Goal: Task Accomplishment & Management: Manage account settings

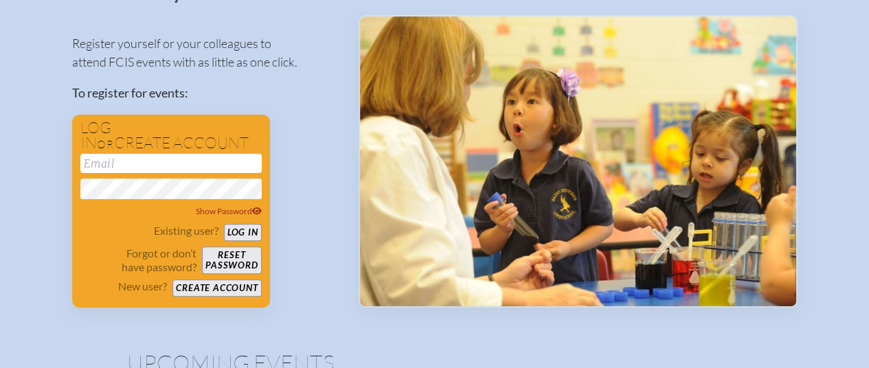
scroll to position [137, 0]
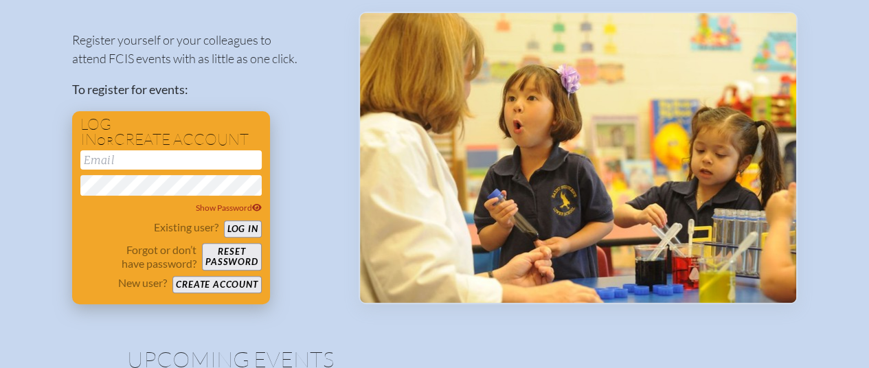
click at [197, 161] on input "email" at bounding box center [170, 160] width 181 height 19
type input "[EMAIL_ADDRESS][DOMAIN_NAME]"
click at [240, 226] on button "Log in" at bounding box center [243, 229] width 38 height 17
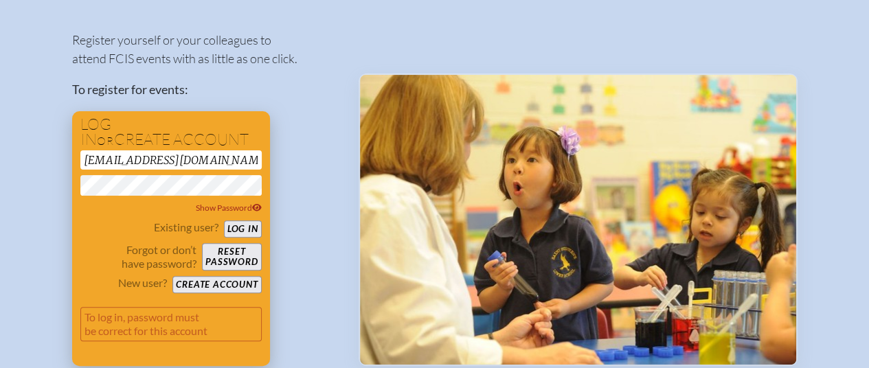
click at [214, 283] on button "Create account" at bounding box center [217, 284] width 89 height 17
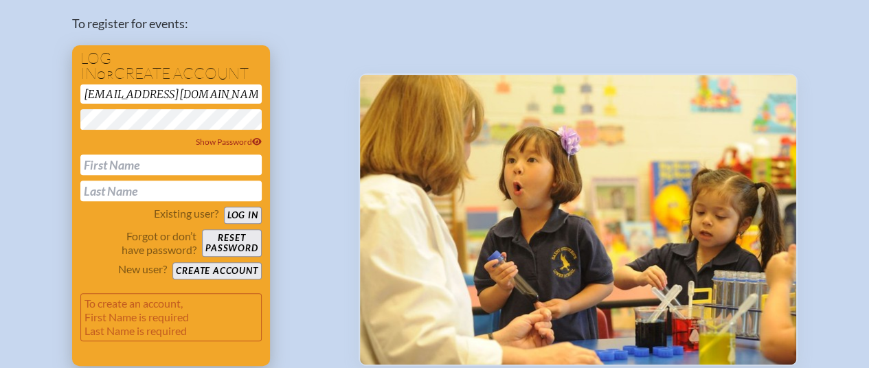
click at [201, 166] on input "text" at bounding box center [170, 165] width 181 height 21
type input "Auri"
type input "[PERSON_NAME]"
click at [240, 267] on button "Create account" at bounding box center [217, 271] width 89 height 17
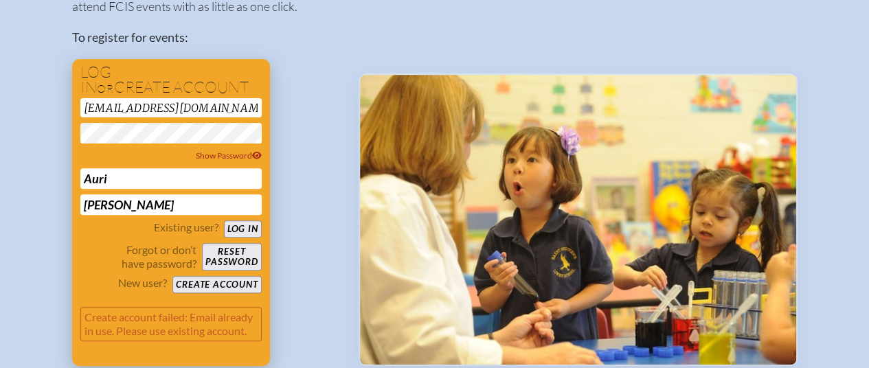
click at [245, 229] on button "Log in" at bounding box center [243, 229] width 38 height 17
click at [210, 122] on div "[EMAIL_ADDRESS][DOMAIN_NAME] Show Password [PERSON_NAME]" at bounding box center [170, 156] width 181 height 117
click at [98, 109] on div "[EMAIL_ADDRESS][DOMAIN_NAME] Show Password [PERSON_NAME]" at bounding box center [170, 156] width 181 height 117
drag, startPoint x: 231, startPoint y: 100, endPoint x: 0, endPoint y: 105, distance: 231.0
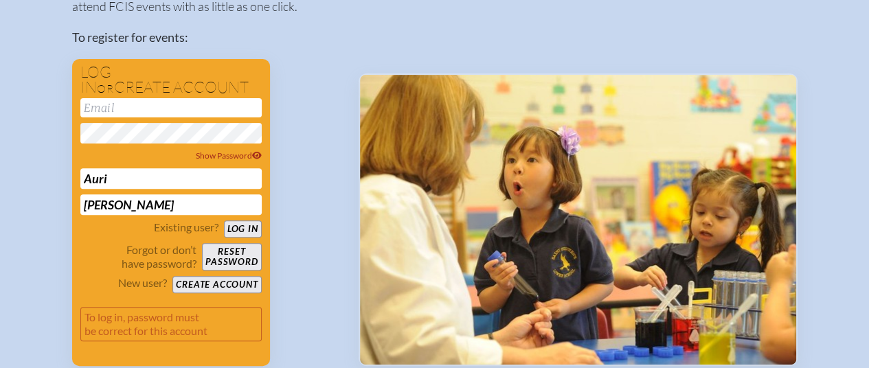
click at [290, 135] on div "Register yourself or your colleagues to attend FCIS events with as little as on…" at bounding box center [204, 166] width 265 height 400
drag, startPoint x: 174, startPoint y: 217, endPoint x: 19, endPoint y: 188, distance: 158.0
drag, startPoint x: 114, startPoint y: 176, endPoint x: 0, endPoint y: 188, distance: 114.7
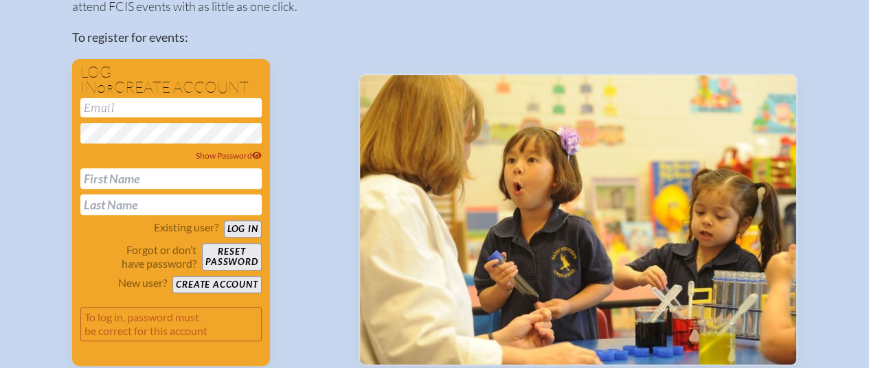
click at [485, 184] on img at bounding box center [578, 220] width 436 height 290
click at [319, 190] on div "Register yourself or your colleagues to attend FCIS events with as little as on…" at bounding box center [204, 166] width 265 height 400
click at [170, 177] on input "text" at bounding box center [170, 178] width 181 height 21
type input "Auri"
type input "[EMAIL_ADDRESS][PERSON_NAME][DOMAIN_NAME]"
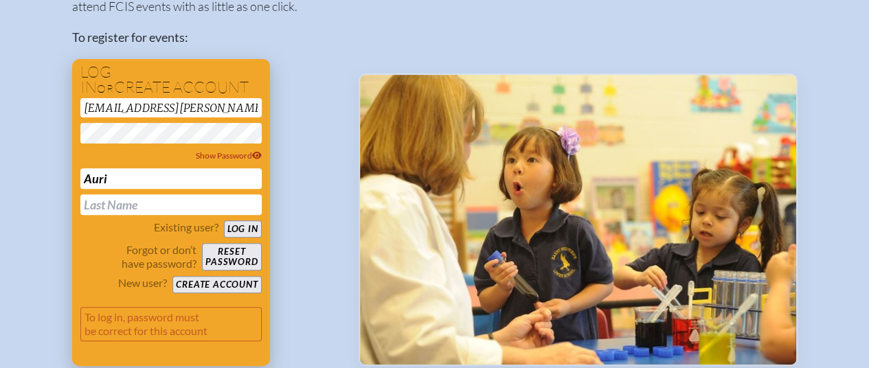
type input "[PERSON_NAME]"
click at [228, 280] on button "Create account" at bounding box center [217, 284] width 89 height 17
click at [329, 91] on div "Register yourself or your colleagues to attend FCIS events with as little as on…" at bounding box center [204, 166] width 265 height 400
click at [232, 280] on button "Create account" at bounding box center [217, 284] width 89 height 17
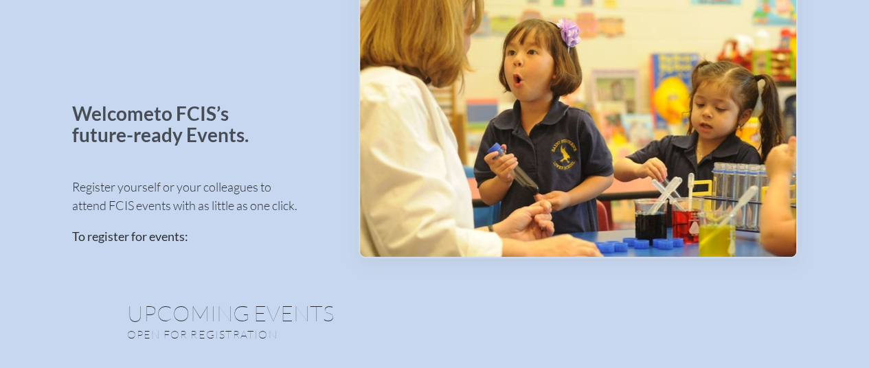
scroll to position [21, 0]
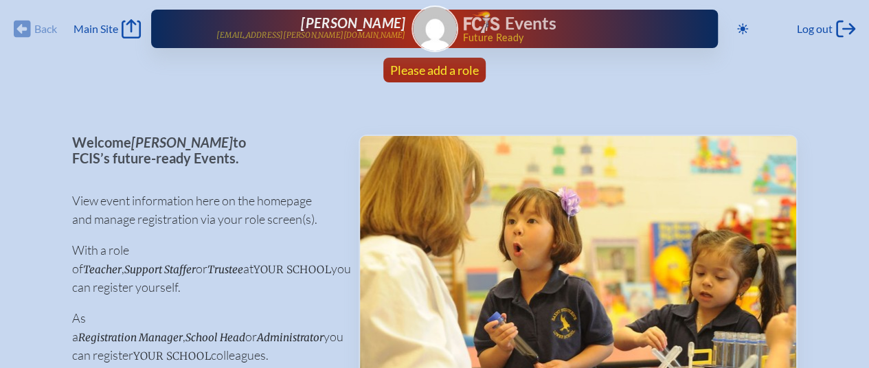
click at [408, 69] on span "Please add a role" at bounding box center [434, 70] width 89 height 15
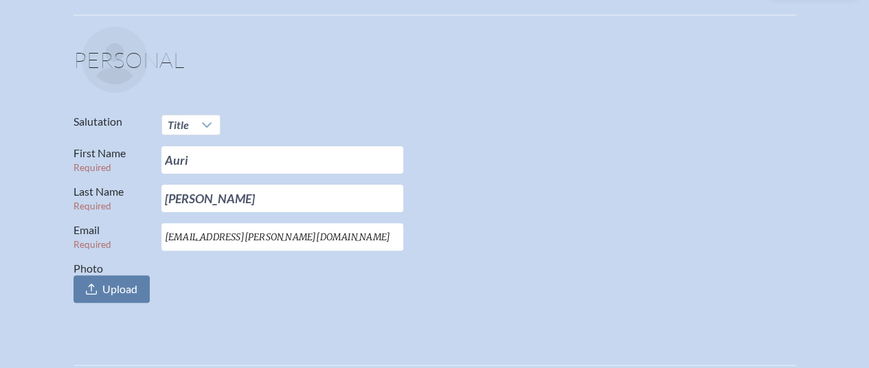
scroll to position [137, 0]
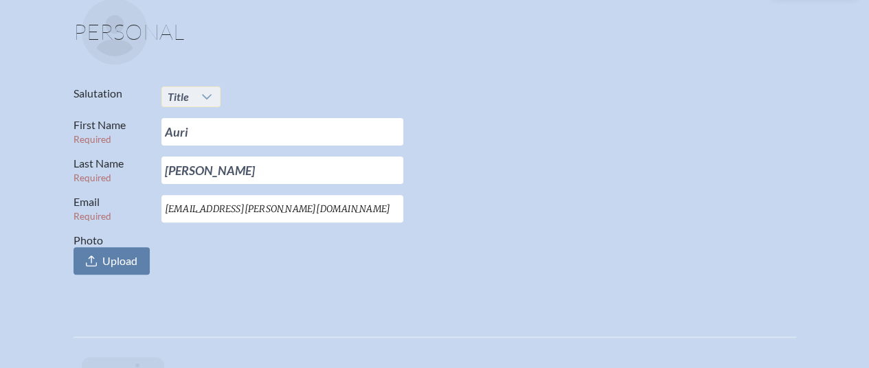
click at [196, 98] on div at bounding box center [208, 96] width 26 height 19
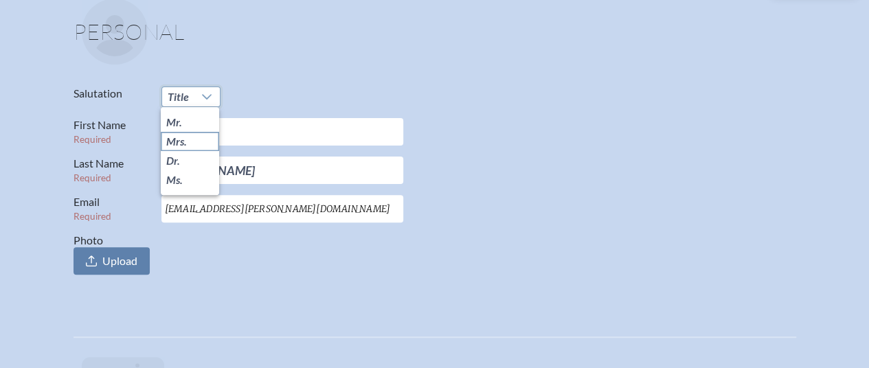
click at [206, 142] on li "Mrs." at bounding box center [190, 141] width 58 height 19
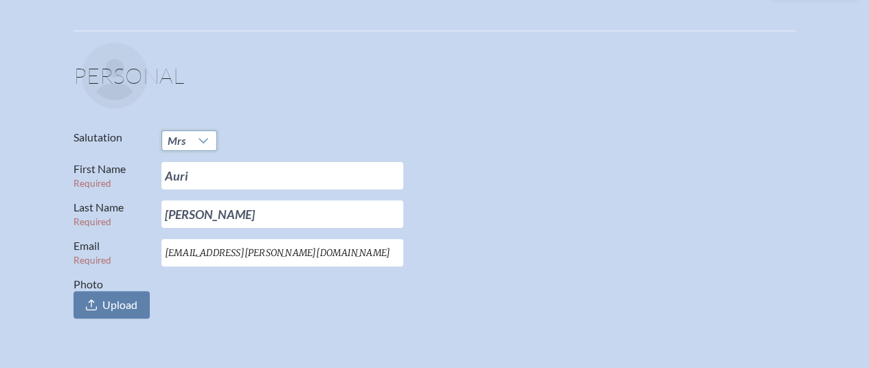
scroll to position [0, 0]
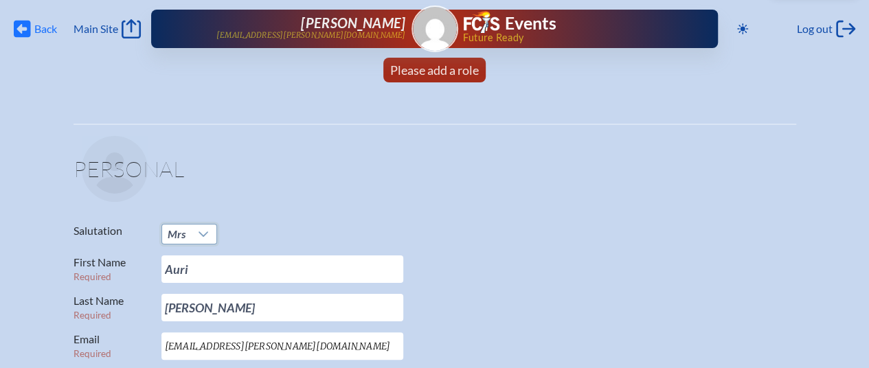
click at [28, 30] on icon at bounding box center [22, 29] width 17 height 17
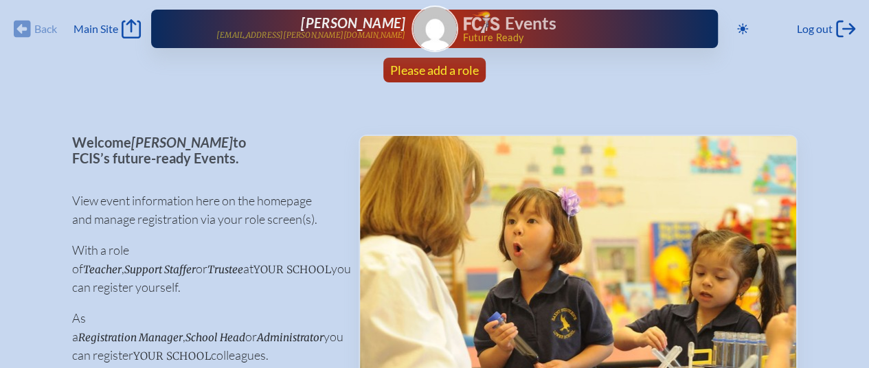
click at [461, 68] on span "Please add a role" at bounding box center [434, 70] width 89 height 15
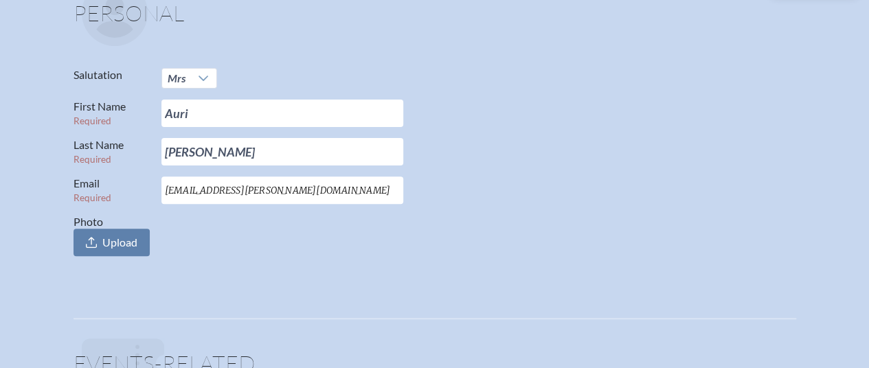
scroll to position [206, 0]
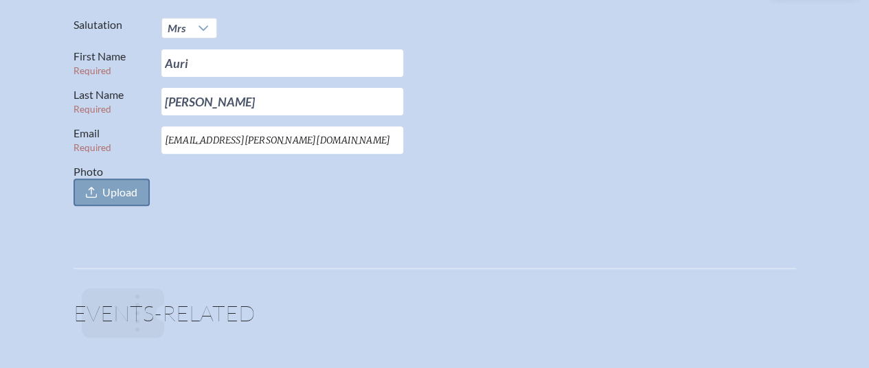
click at [122, 190] on span "Upload" at bounding box center [119, 193] width 35 height 14
click at [0, 0] on input "Photo Upload" at bounding box center [0, 0] width 0 height 0
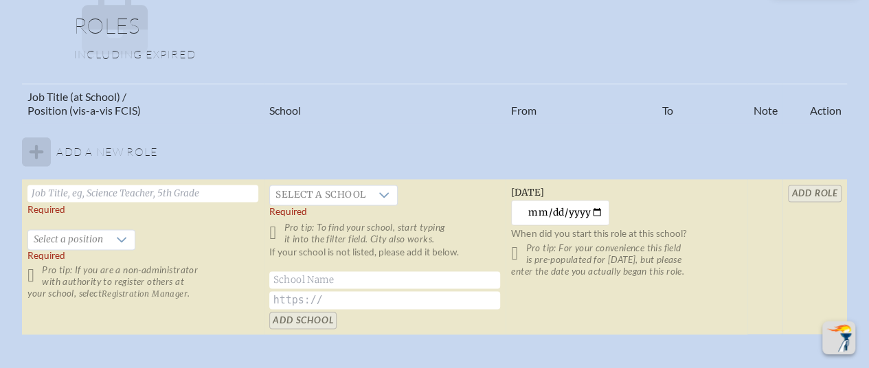
scroll to position [825, 0]
click at [148, 190] on input "text" at bounding box center [142, 192] width 231 height 17
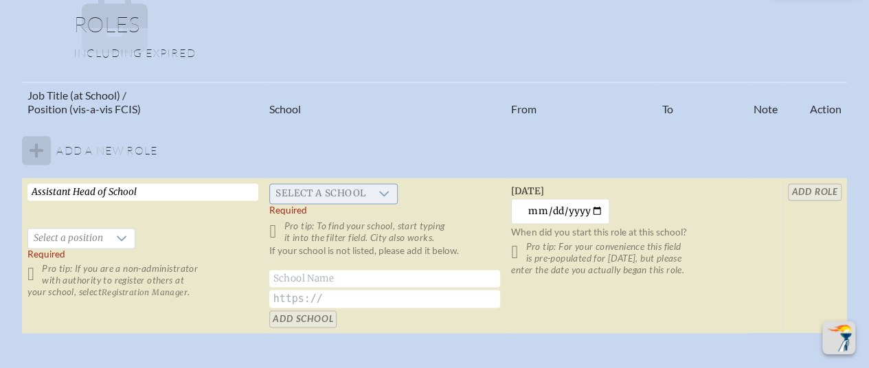
type input "Assistant Head of School"
click at [381, 199] on div at bounding box center [384, 193] width 26 height 19
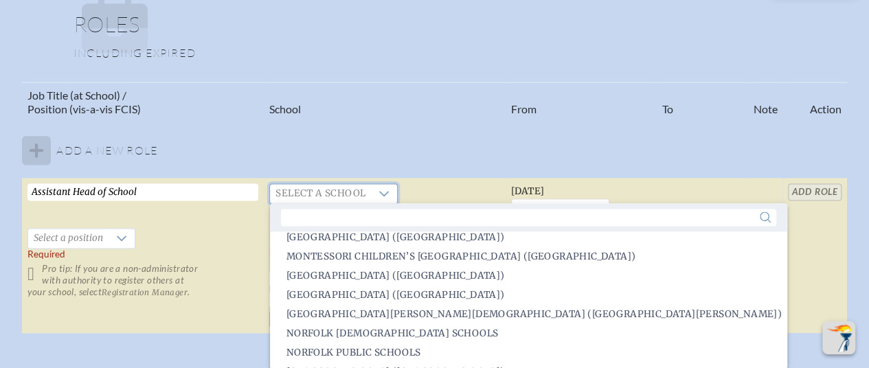
scroll to position [1643, 0]
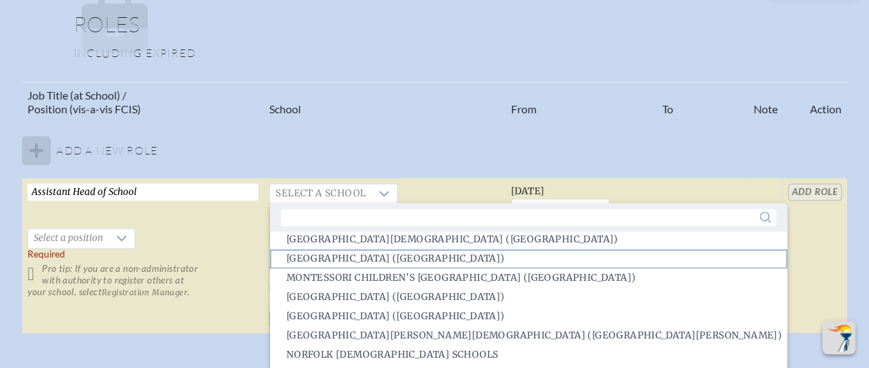
click at [377, 261] on span "Millhopper Montessori School (Gainesville)" at bounding box center [396, 259] width 219 height 14
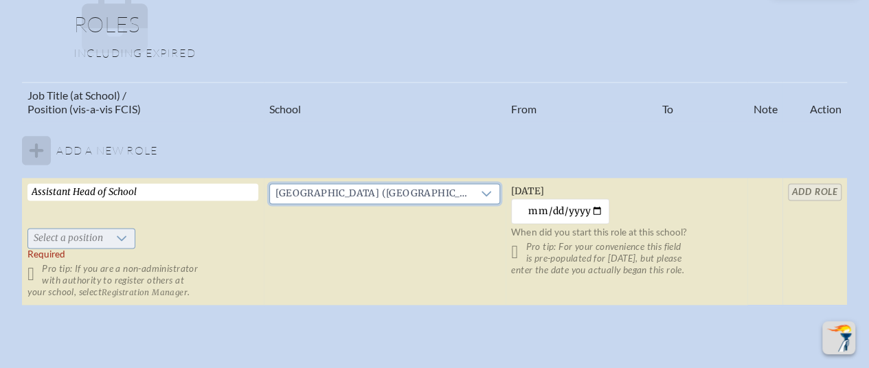
click at [121, 236] on icon at bounding box center [121, 238] width 11 height 11
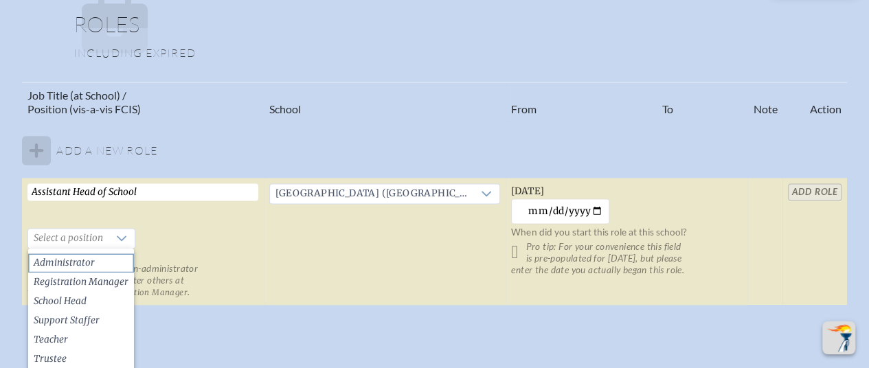
click at [110, 256] on li "Administrator" at bounding box center [81, 263] width 106 height 19
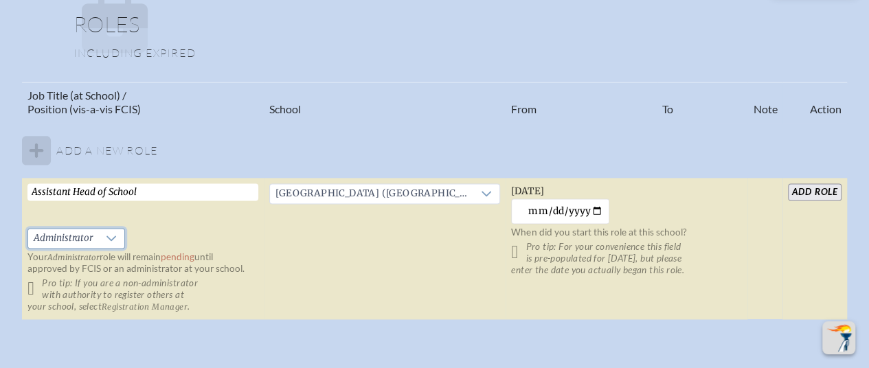
click at [827, 190] on input "add Role" at bounding box center [814, 192] width 53 height 17
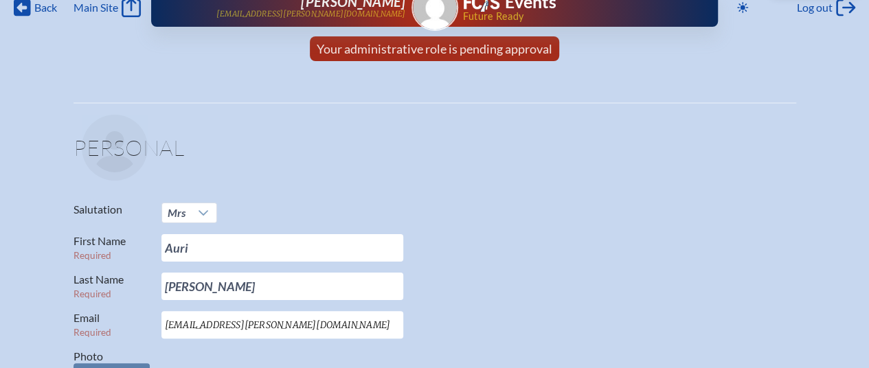
scroll to position [0, 0]
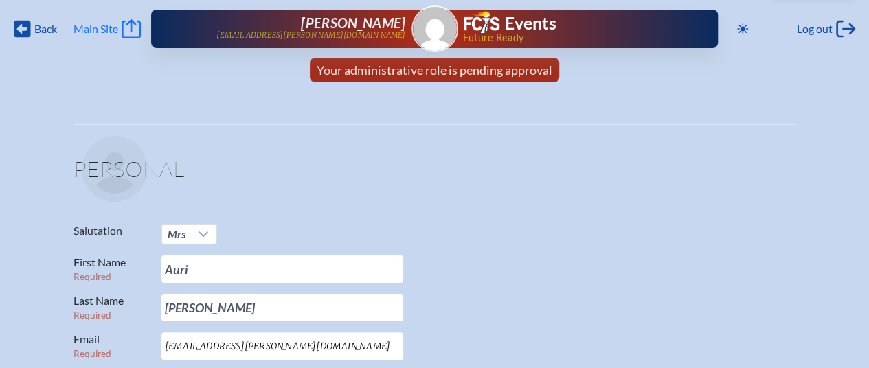
click at [80, 25] on span "Main Site" at bounding box center [96, 29] width 45 height 14
